Goal: Task Accomplishment & Management: Use online tool/utility

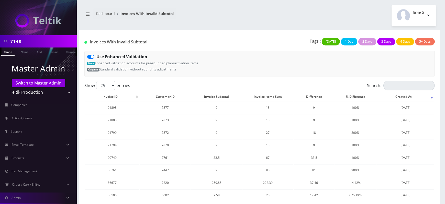
scroll to position [127, 0]
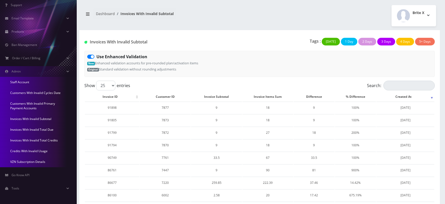
click at [41, 140] on link "Invoices With Invalid Total Credits" at bounding box center [38, 140] width 77 height 11
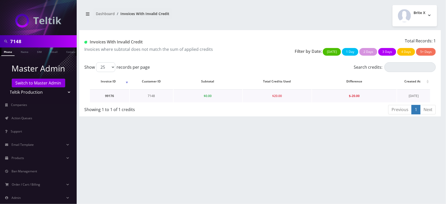
click at [153, 96] on td "7148" at bounding box center [151, 95] width 43 height 13
copy td "7148"
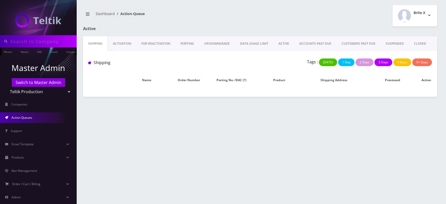
type input "7148"
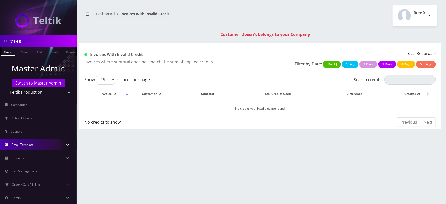
scroll to position [36, 0]
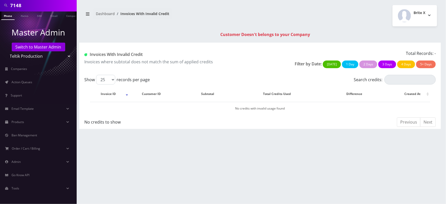
click at [125, 174] on div "7148 Phone Name SIM Email Company Customer Dashboard Invoices With Invalid Cred…" at bounding box center [260, 102] width 372 height 204
click at [29, 163] on link "Admin" at bounding box center [38, 162] width 77 height 11
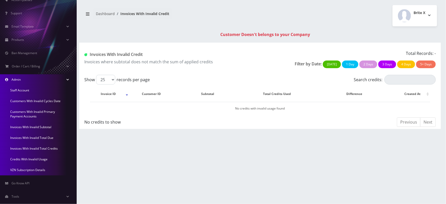
scroll to position [119, 0]
click at [38, 148] on link "Invoices With Invalid Total Credits" at bounding box center [38, 148] width 77 height 11
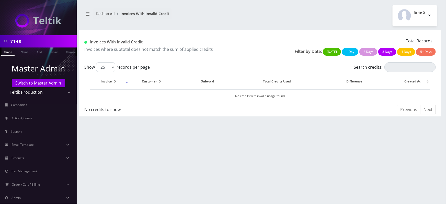
scroll to position [36, 0]
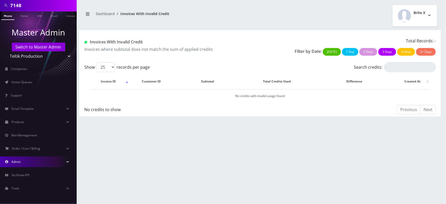
click at [37, 161] on link "Admin" at bounding box center [38, 162] width 77 height 11
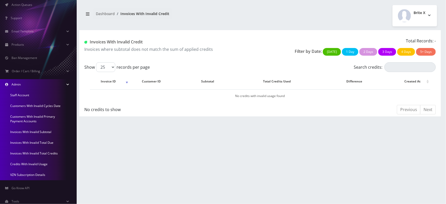
scroll to position [116, 0]
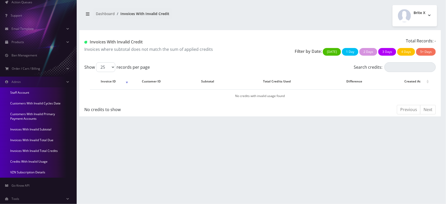
click at [34, 162] on link "Credits With Invalid Usage" at bounding box center [38, 161] width 77 height 11
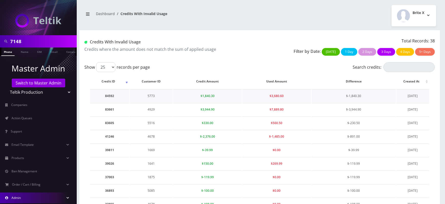
click at [149, 97] on td "5773" at bounding box center [151, 95] width 43 height 13
copy td "5773"
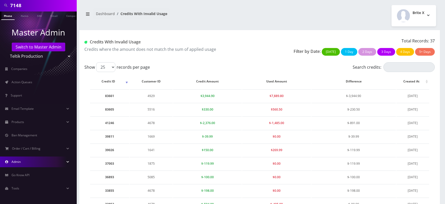
click at [63, 163] on link "Admin" at bounding box center [38, 162] width 77 height 11
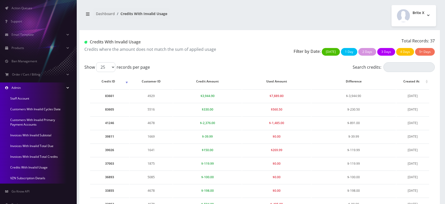
scroll to position [113, 0]
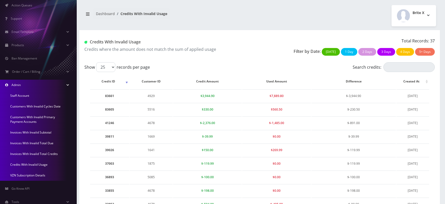
click at [38, 153] on link "Invoices With Invalid Total Credits" at bounding box center [38, 154] width 77 height 11
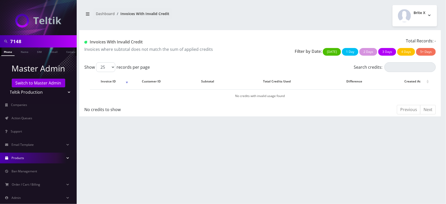
scroll to position [36, 0]
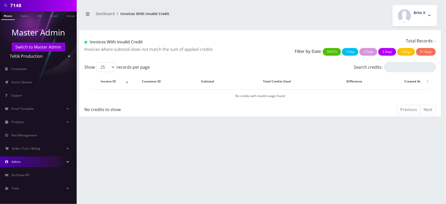
click at [38, 164] on link "Admin" at bounding box center [38, 162] width 77 height 11
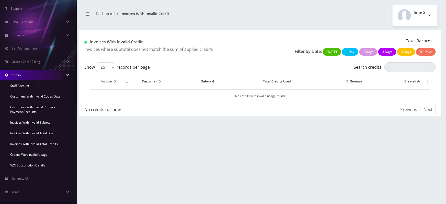
scroll to position [127, 0]
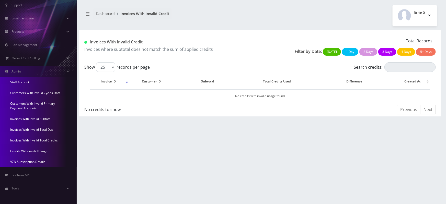
click at [33, 150] on link "Credits With Invalid Usage" at bounding box center [38, 151] width 77 height 11
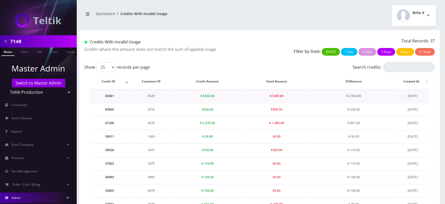
click at [151, 96] on td "4929" at bounding box center [151, 95] width 43 height 13
copy td "4929"
click at [151, 116] on td "5516" at bounding box center [151, 109] width 43 height 13
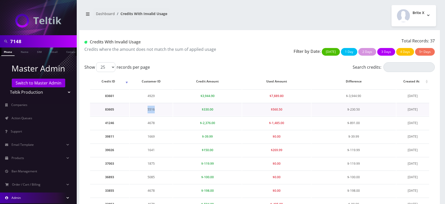
click at [151, 116] on td "5516" at bounding box center [151, 109] width 43 height 13
copy td "5516"
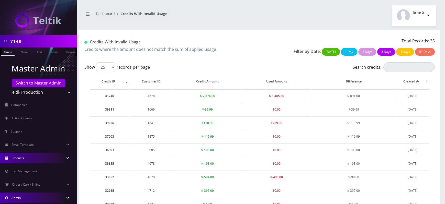
scroll to position [36, 0]
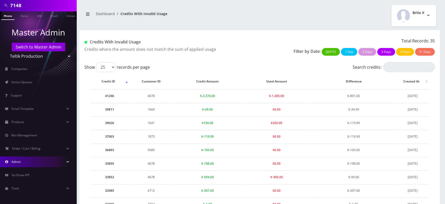
click at [40, 162] on link "Admin" at bounding box center [38, 162] width 77 height 11
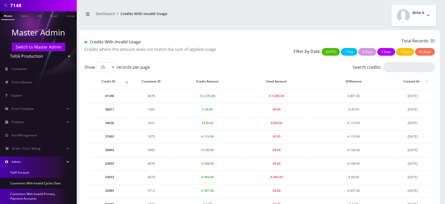
scroll to position [127, 0]
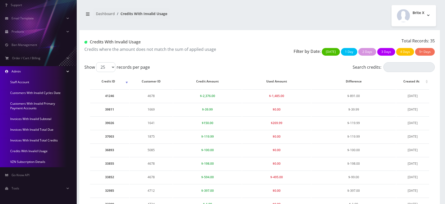
click at [39, 139] on link "Invoices With Invalid Total Credits" at bounding box center [38, 140] width 77 height 11
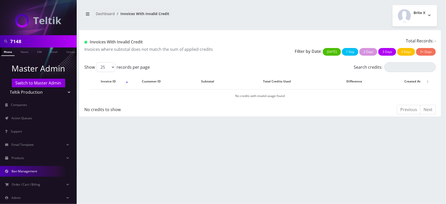
scroll to position [36, 0]
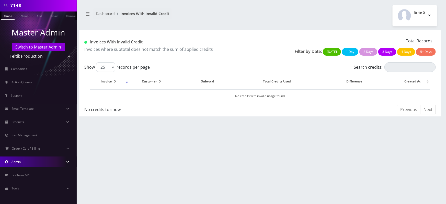
click at [30, 163] on link "Admin" at bounding box center [38, 162] width 77 height 11
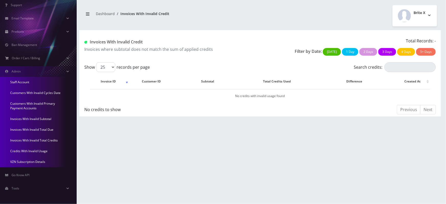
click at [34, 129] on link "Invoices With Invalid Total Due" at bounding box center [38, 130] width 77 height 11
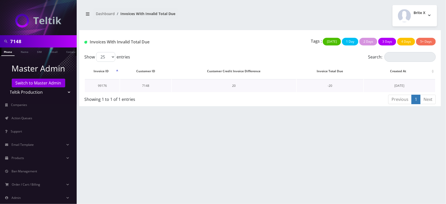
click at [148, 85] on td "7148" at bounding box center [145, 85] width 51 height 13
copy td "7148"
click at [148, 86] on td "7148" at bounding box center [145, 85] width 51 height 13
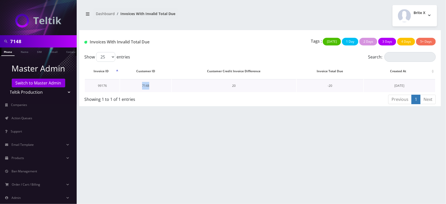
copy td "7148"
click at [208, 90] on td "20" at bounding box center [234, 85] width 125 height 13
click at [144, 86] on td "7148" at bounding box center [145, 85] width 51 height 13
copy td "7148"
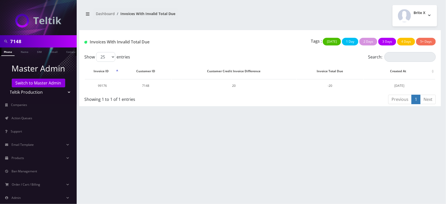
click at [221, 120] on div "7148 Phone Name SIM Email Company Customer Dashboard Invoices With Invalid Tota…" at bounding box center [260, 102] width 372 height 204
